Goal: Navigation & Orientation: Find specific page/section

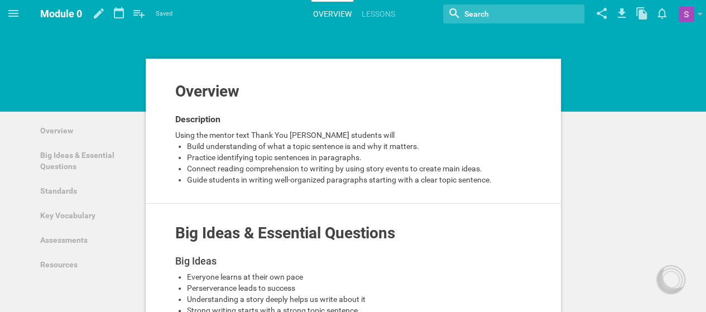
click at [334, 20] on link "Overview" at bounding box center [332, 14] width 42 height 25
click at [106, 129] on link "Overview" at bounding box center [85, 130] width 105 height 25
click at [13, 17] on icon at bounding box center [13, 13] width 13 height 13
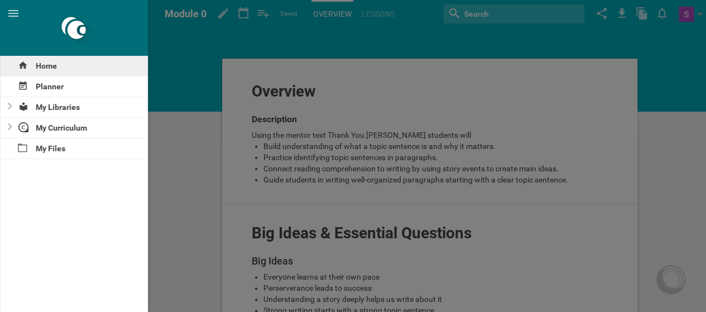
click at [56, 64] on div "Home" at bounding box center [74, 66] width 148 height 20
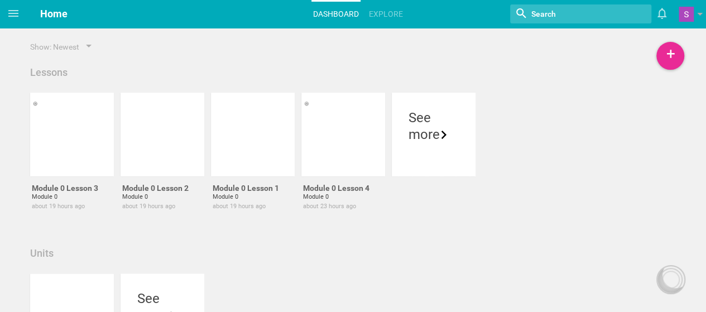
click at [52, 70] on div "Lessons" at bounding box center [48, 72] width 37 height 13
click at [70, 70] on div "Lessons" at bounding box center [353, 72] width 652 height 13
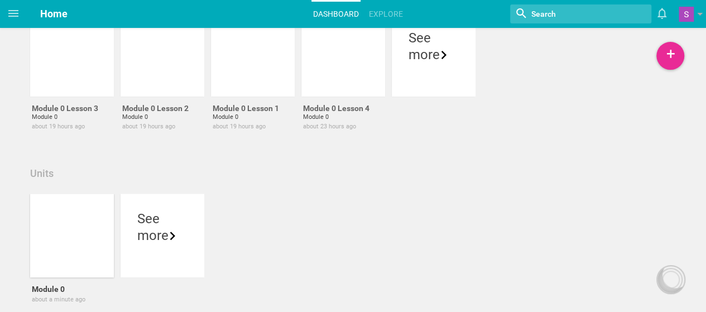
scroll to position [80, 0]
click at [84, 270] on div at bounding box center [72, 235] width 84 height 84
